Goal: Task Accomplishment & Management: Manage account settings

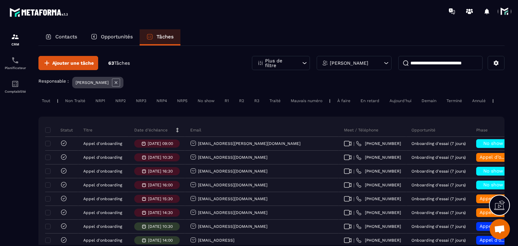
click at [142, 133] on p "Date d’échéance" at bounding box center [150, 130] width 33 height 5
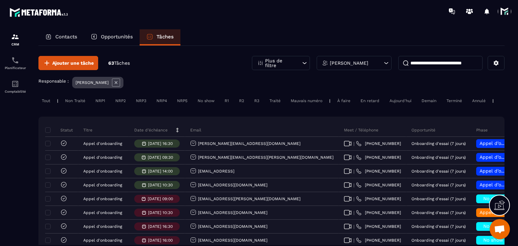
click at [142, 133] on p "Date d’échéance" at bounding box center [150, 130] width 33 height 5
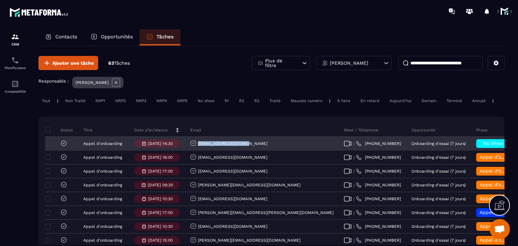
drag, startPoint x: 256, startPoint y: 147, endPoint x: 193, endPoint y: 147, distance: 63.1
click at [193, 147] on div "[EMAIL_ADDRESS][DOMAIN_NAME]" at bounding box center [262, 143] width 154 height 13
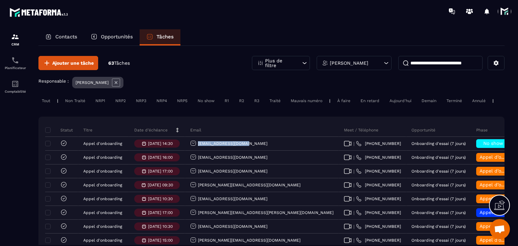
copy p "[EMAIL_ADDRESS][DOMAIN_NAME]"
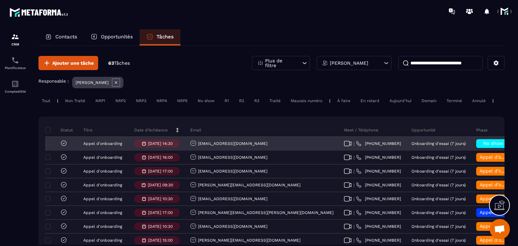
click at [484, 146] on span "No show" at bounding box center [494, 143] width 20 height 5
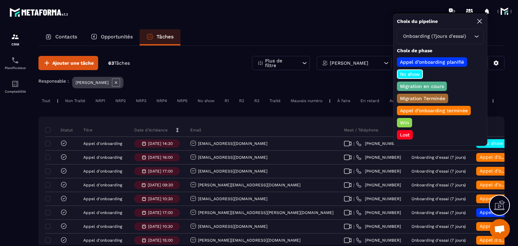
click at [402, 134] on p "Lost" at bounding box center [405, 135] width 12 height 7
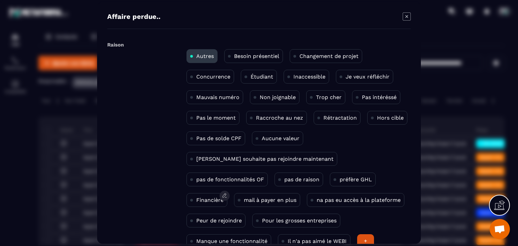
click at [227, 193] on div "Financière" at bounding box center [207, 200] width 41 height 14
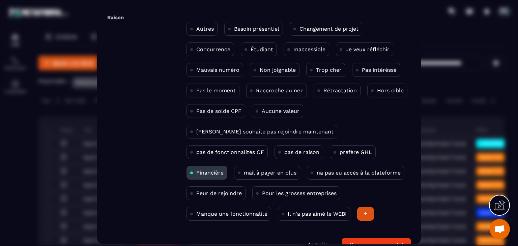
scroll to position [44, 0]
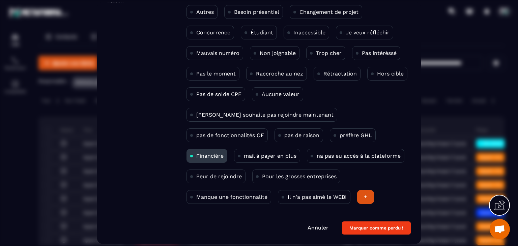
click at [367, 218] on form "Raison Autres Besoin présentiel Changement de projet Concurrence Étudiant Inacc…" at bounding box center [259, 115] width 304 height 240
click at [367, 225] on button "Marquer comme perdu !" at bounding box center [376, 228] width 69 height 13
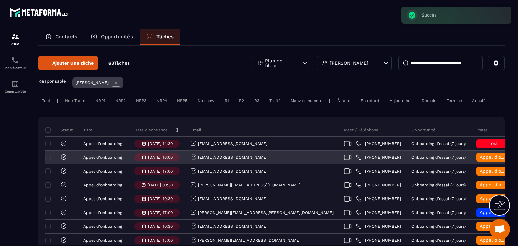
drag, startPoint x: 273, startPoint y: 163, endPoint x: 193, endPoint y: 165, distance: 80.3
click at [193, 165] on div "[EMAIL_ADDRESS][DOMAIN_NAME]" at bounding box center [262, 157] width 154 height 13
copy p "[EMAIL_ADDRESS][DOMAIN_NAME]"
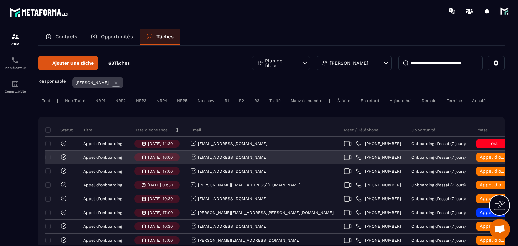
click at [480, 160] on span "Appel d’onboarding terminée" at bounding box center [513, 157] width 67 height 5
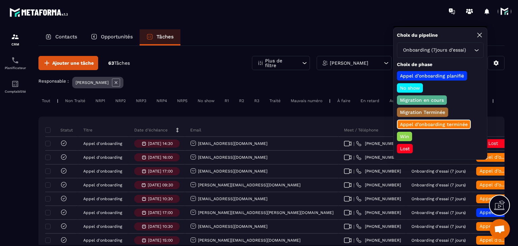
click at [405, 135] on p "Win" at bounding box center [404, 136] width 11 height 7
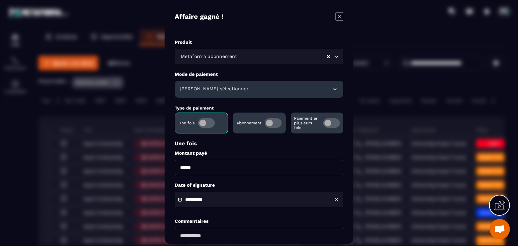
click at [177, 164] on input "******" at bounding box center [259, 168] width 169 height 16
type input "*******"
click at [191, 88] on h6 "[PERSON_NAME] sélectionner" at bounding box center [214, 89] width 69 height 7
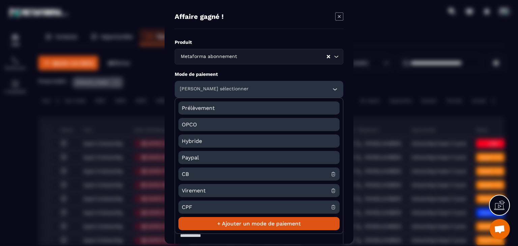
click at [191, 173] on span "CB" at bounding box center [256, 174] width 149 height 13
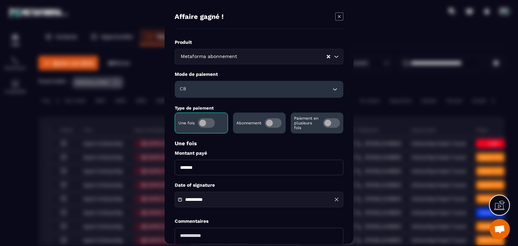
click at [206, 204] on div "**********" at bounding box center [259, 200] width 169 height 16
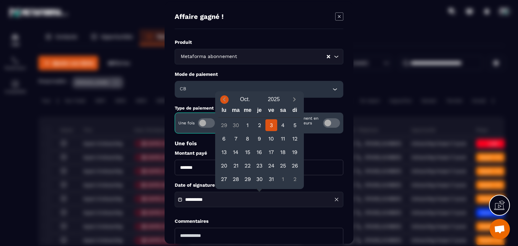
click at [228, 101] on span "Previous month" at bounding box center [224, 100] width 8 height 8
click at [260, 125] on div "4" at bounding box center [260, 125] width 12 height 12
type input "**********"
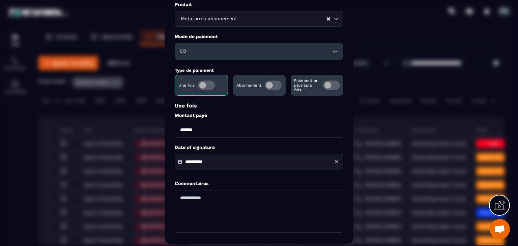
scroll to position [65, 0]
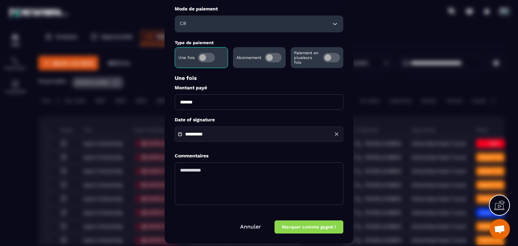
click at [296, 231] on button "Marquer comme gagné !" at bounding box center [309, 227] width 69 height 13
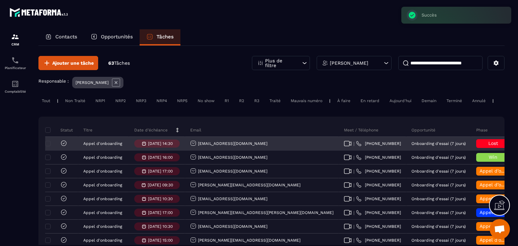
click at [63, 147] on icon at bounding box center [63, 143] width 7 height 7
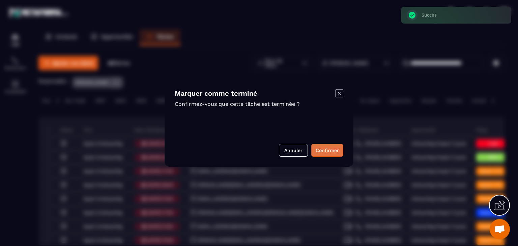
click at [330, 155] on button "Confirmer" at bounding box center [328, 150] width 32 height 13
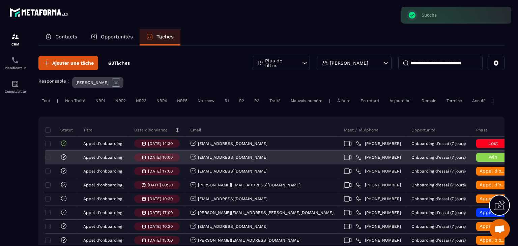
click at [63, 161] on icon at bounding box center [63, 157] width 7 height 7
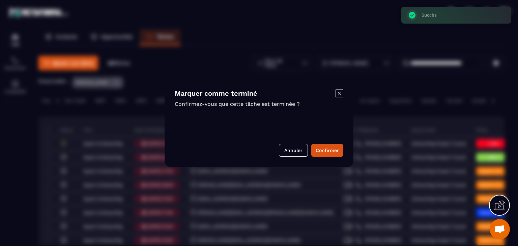
click at [325, 143] on div "Marquer comme terminé Confirmez-vous que cette tâche est terminée ? Annuler Con…" at bounding box center [259, 123] width 189 height 88
click at [325, 148] on button "Confirmer" at bounding box center [328, 150] width 32 height 13
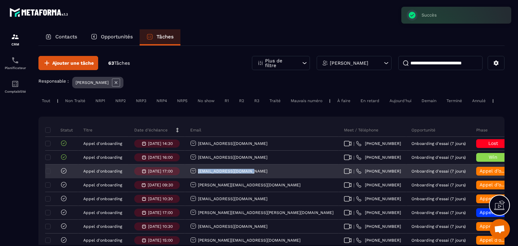
drag, startPoint x: 254, startPoint y: 175, endPoint x: 197, endPoint y: 183, distance: 57.9
click at [197, 179] on div "[EMAIL_ADDRESS][DOMAIN_NAME]" at bounding box center [262, 171] width 154 height 13
copy p "[EMAIL_ADDRESS][DOMAIN_NAME]"
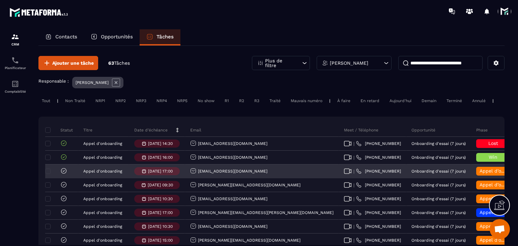
click at [480, 174] on span "Appel d’onboarding terminée" at bounding box center [513, 170] width 67 height 5
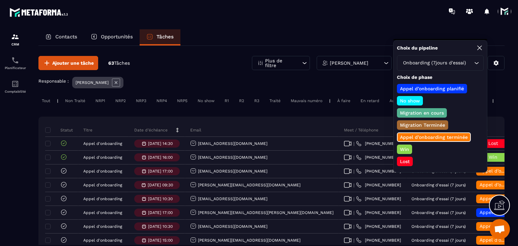
click at [410, 150] on p "Win" at bounding box center [404, 149] width 11 height 7
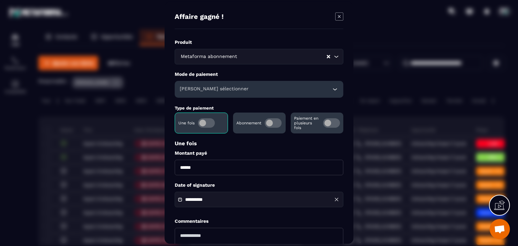
click at [183, 168] on input "******" at bounding box center [259, 168] width 169 height 16
type input "*******"
click at [188, 91] on h6 "[PERSON_NAME] sélectionner" at bounding box center [214, 89] width 69 height 7
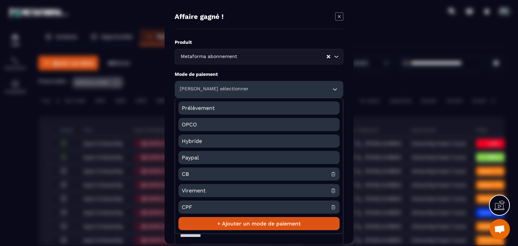
click at [191, 174] on span "CB" at bounding box center [256, 174] width 149 height 13
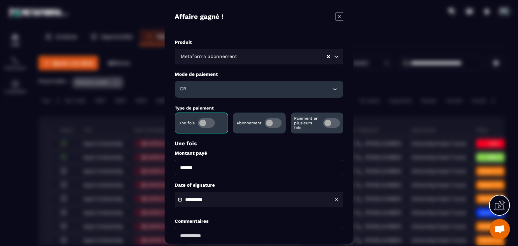
click at [219, 201] on input "**********" at bounding box center [208, 199] width 47 height 5
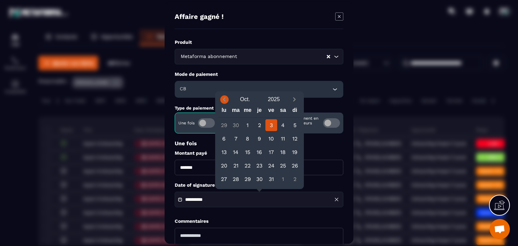
click at [223, 99] on icon "Previous month" at bounding box center [224, 100] width 2 height 4
click at [261, 180] on div "28" at bounding box center [260, 179] width 12 height 12
type input "**********"
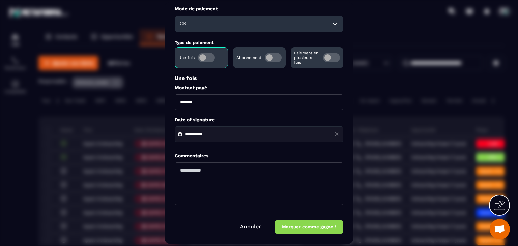
click at [305, 227] on button "Marquer comme gagné !" at bounding box center [309, 227] width 69 height 13
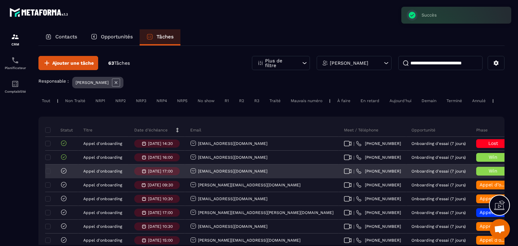
click at [62, 174] on icon at bounding box center [63, 171] width 7 height 7
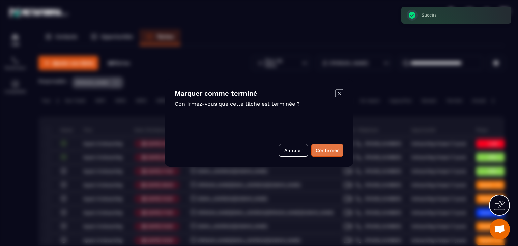
click at [320, 154] on button "Confirmer" at bounding box center [328, 150] width 32 height 13
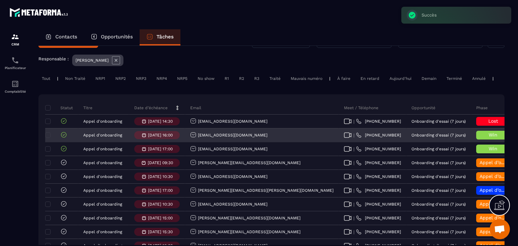
scroll to position [67, 0]
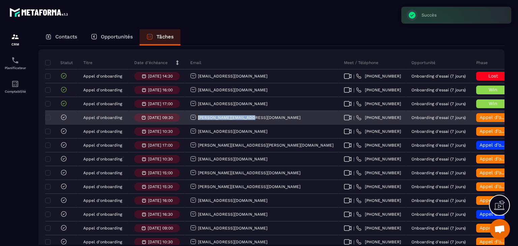
drag, startPoint x: 259, startPoint y: 124, endPoint x: 195, endPoint y: 124, distance: 64.1
click at [195, 124] on div "[PERSON_NAME][EMAIL_ADDRESS][DOMAIN_NAME]" at bounding box center [262, 117] width 154 height 13
copy p "[PERSON_NAME][EMAIL_ADDRESS][DOMAIN_NAME]"
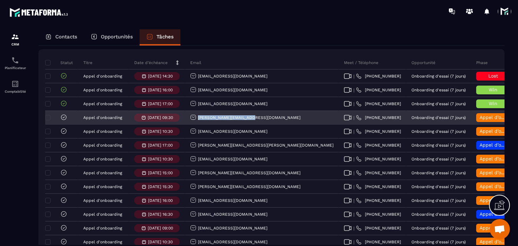
click at [234, 119] on div "[PERSON_NAME][EMAIL_ADDRESS][DOMAIN_NAME]" at bounding box center [245, 117] width 110 height 7
